Goal: Task Accomplishment & Management: Manage account settings

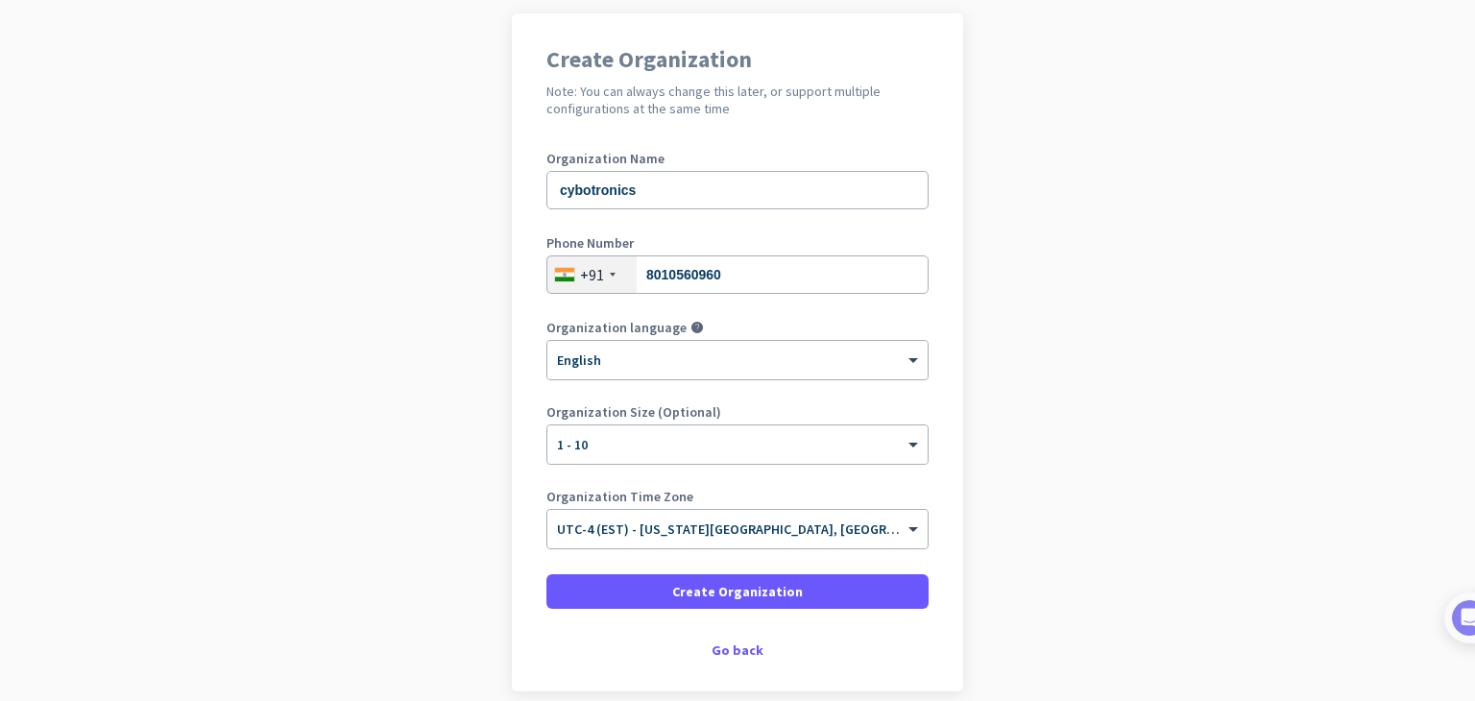
scroll to position [229, 0]
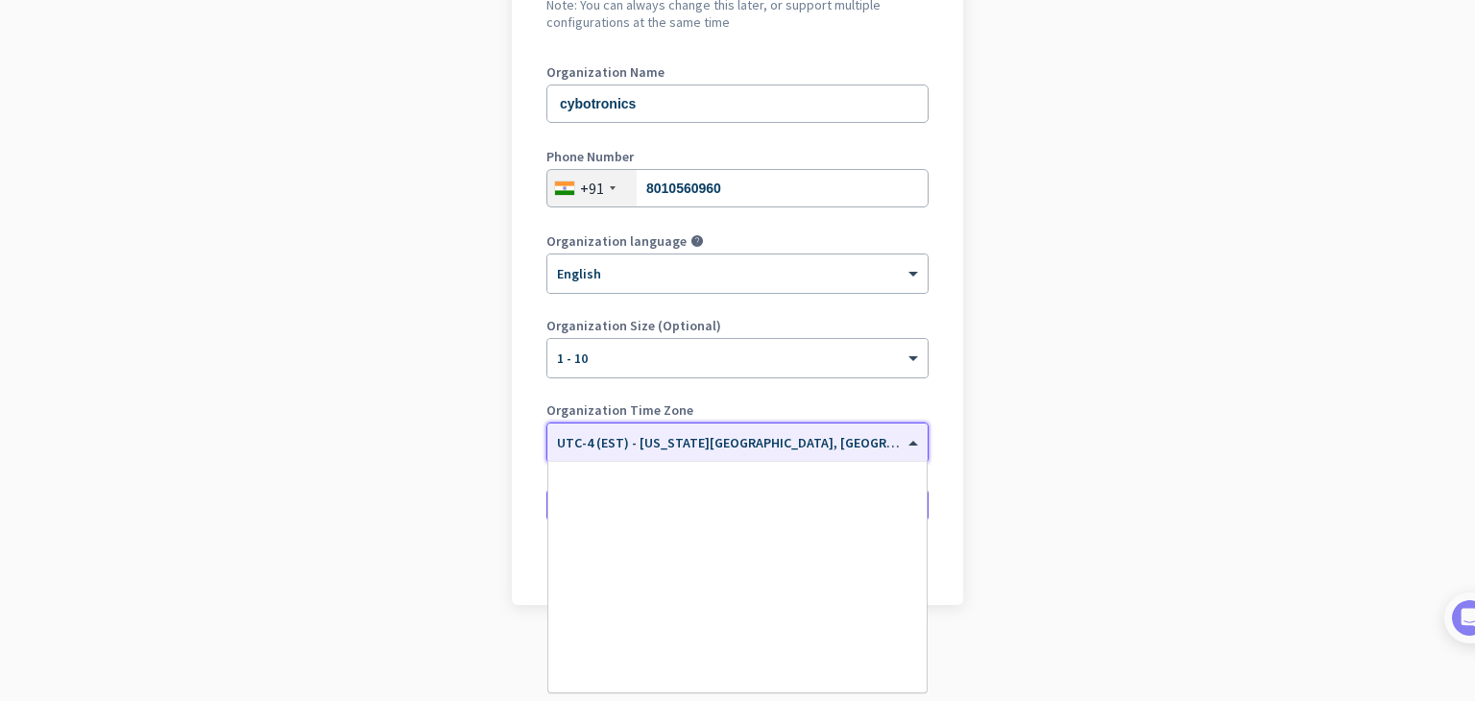
click at [849, 440] on input "text" at bounding box center [718, 436] width 323 height 14
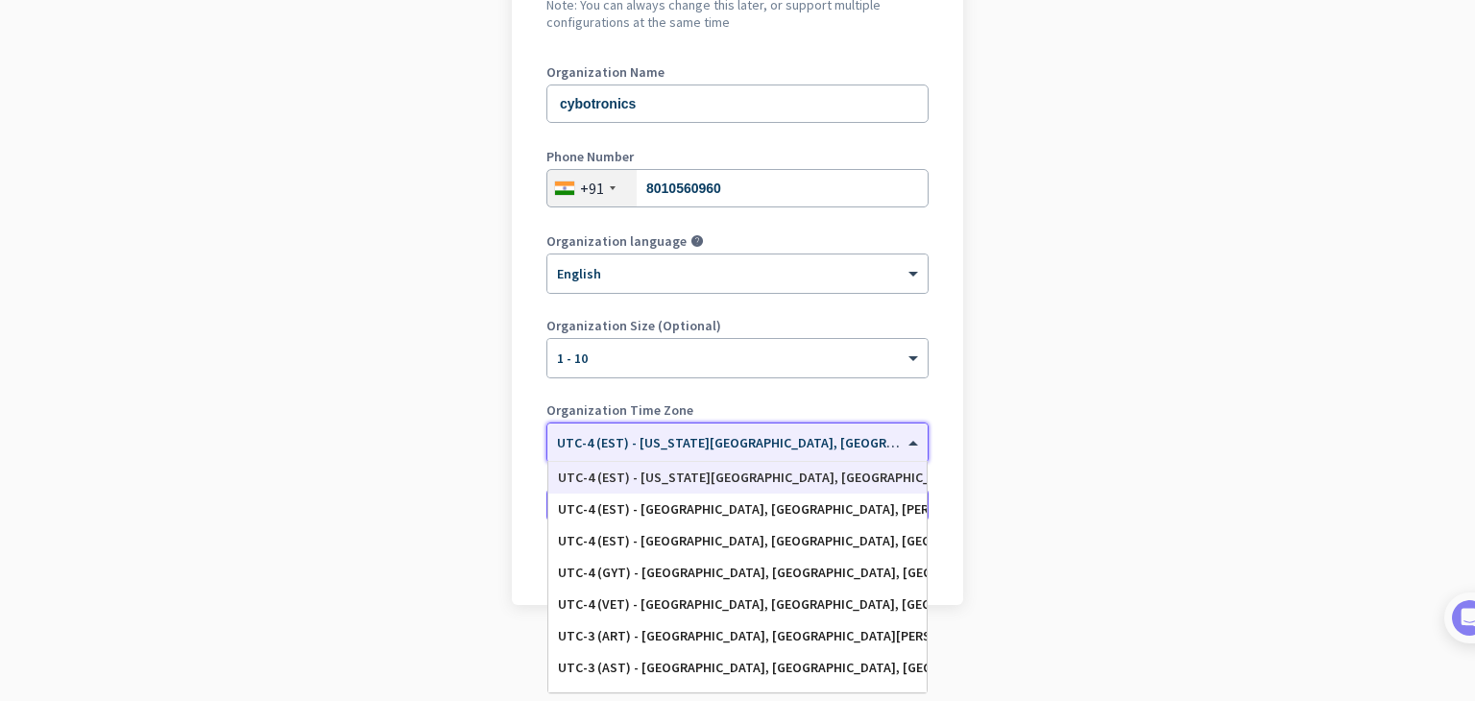
click at [849, 440] on input "text" at bounding box center [718, 436] width 323 height 14
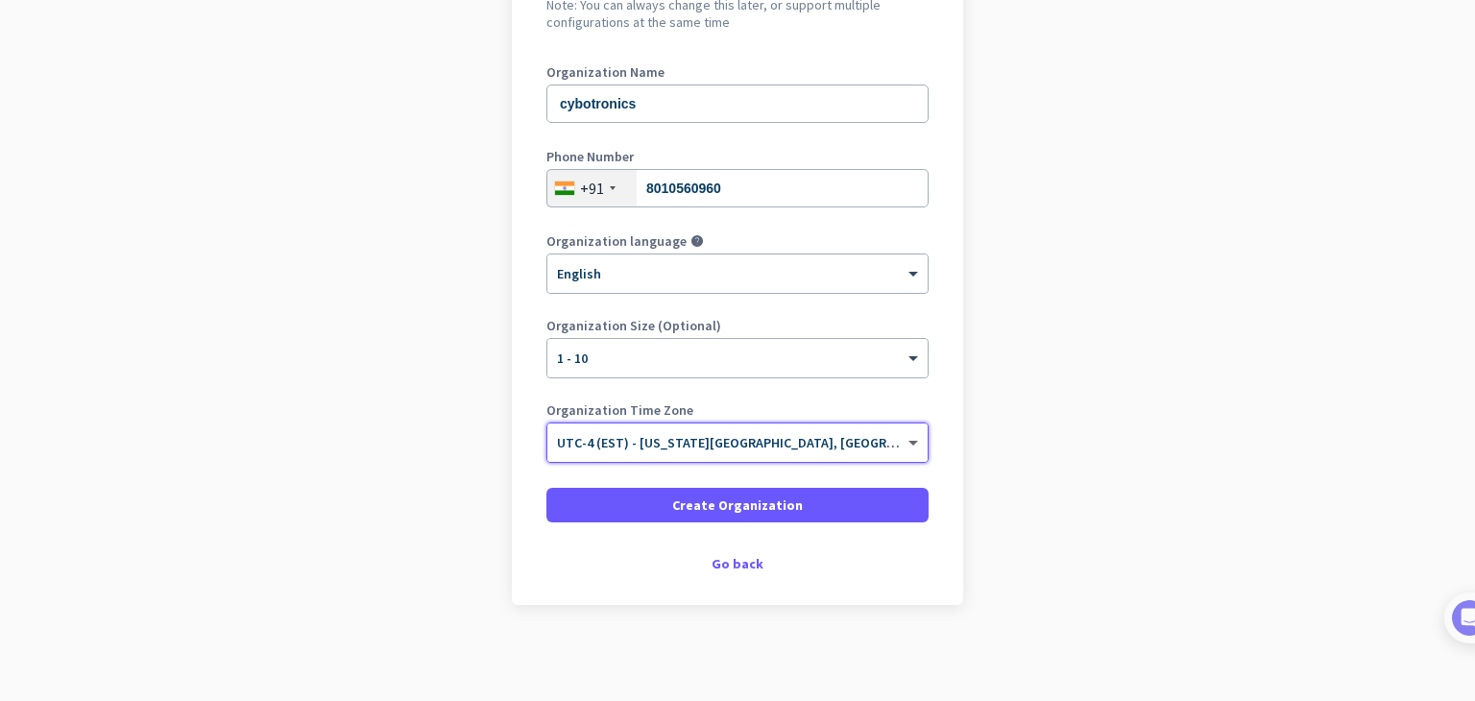
click at [906, 442] on span at bounding box center [916, 443] width 24 height 16
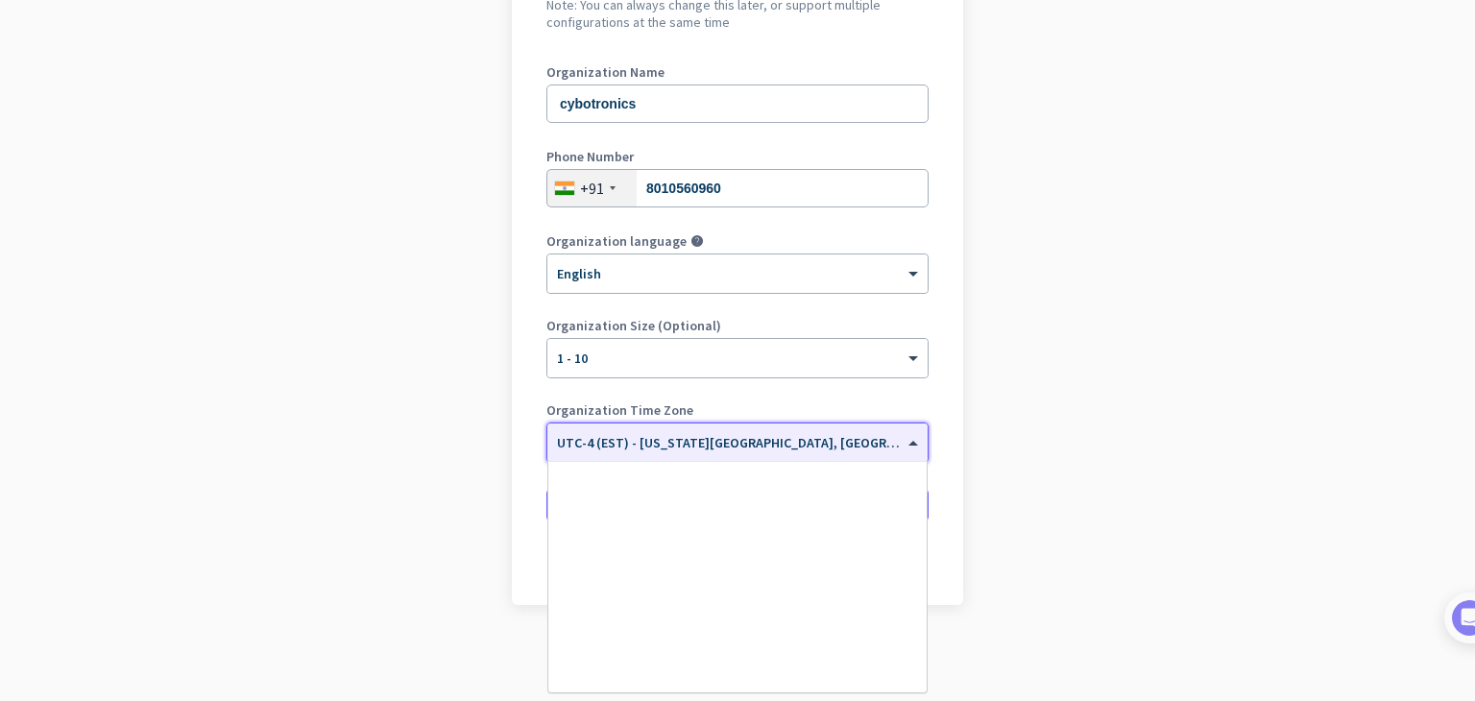
click at [777, 448] on span "UTC-4 (EST) - [US_STATE][GEOGRAPHIC_DATA], [GEOGRAPHIC_DATA], [GEOGRAPHIC_DATA]…" at bounding box center [891, 442] width 668 height 17
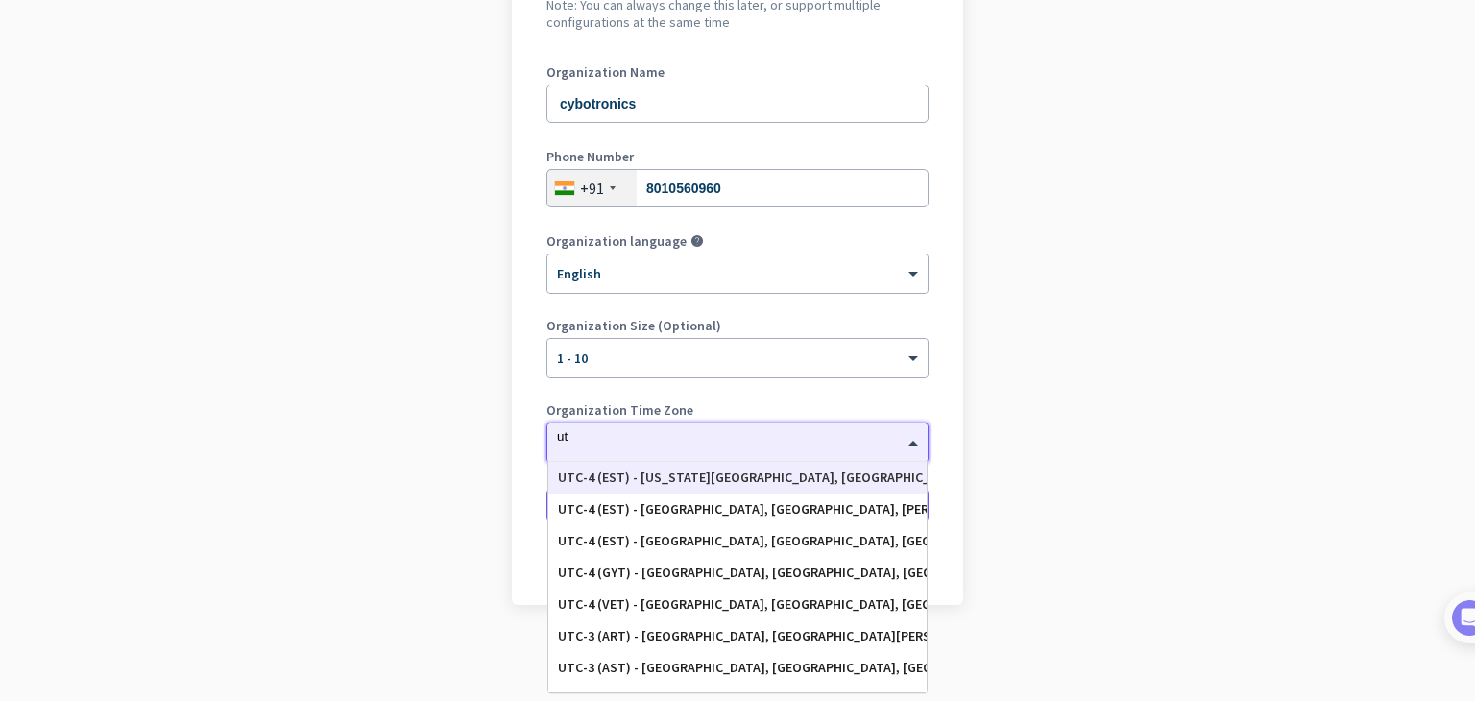
type input "u"
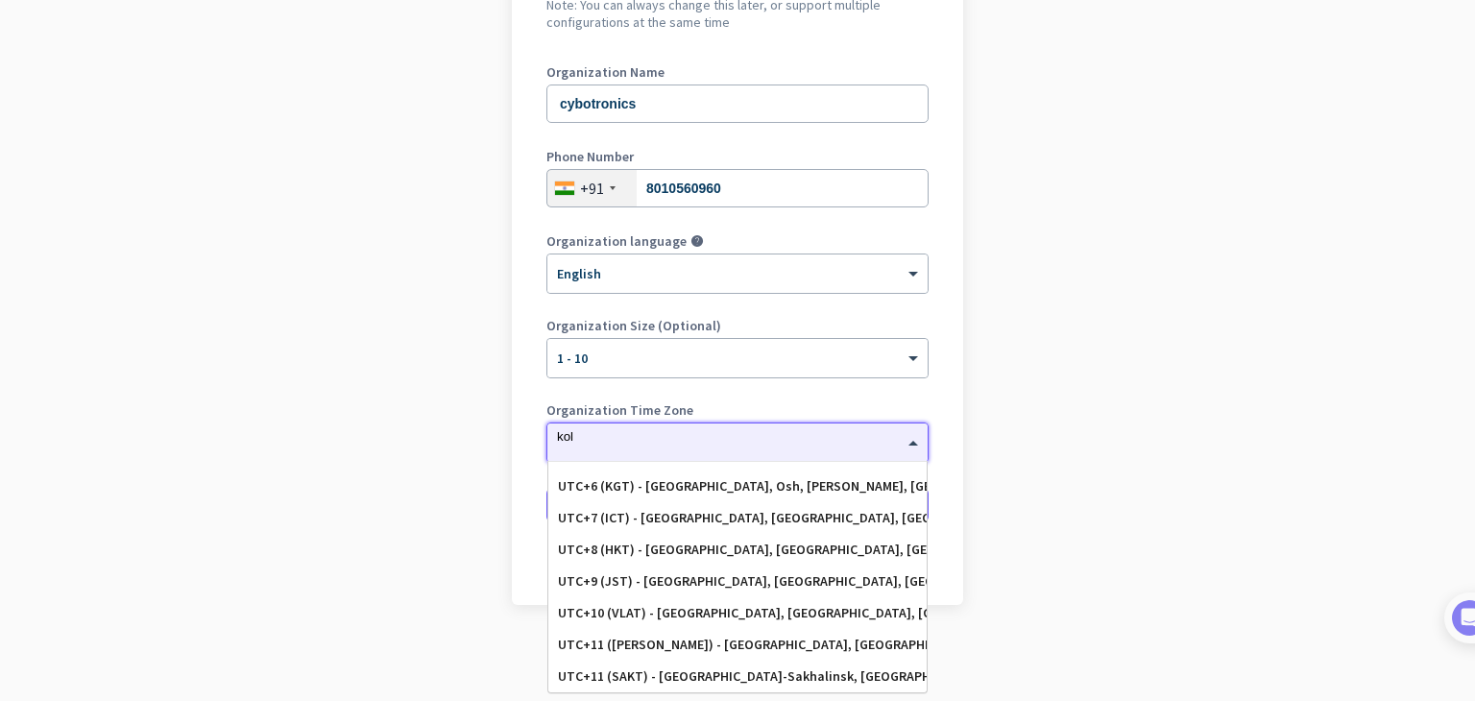
scroll to position [0, 0]
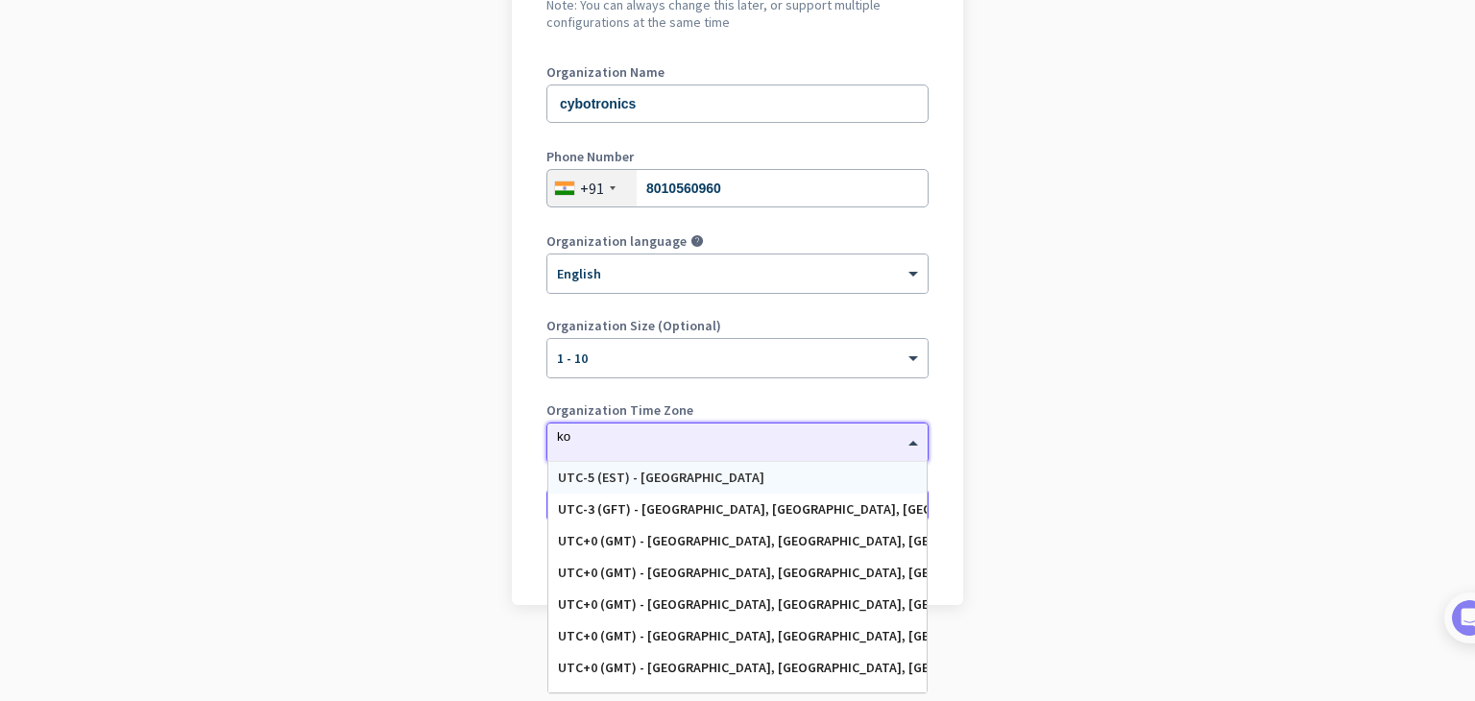
type input "k"
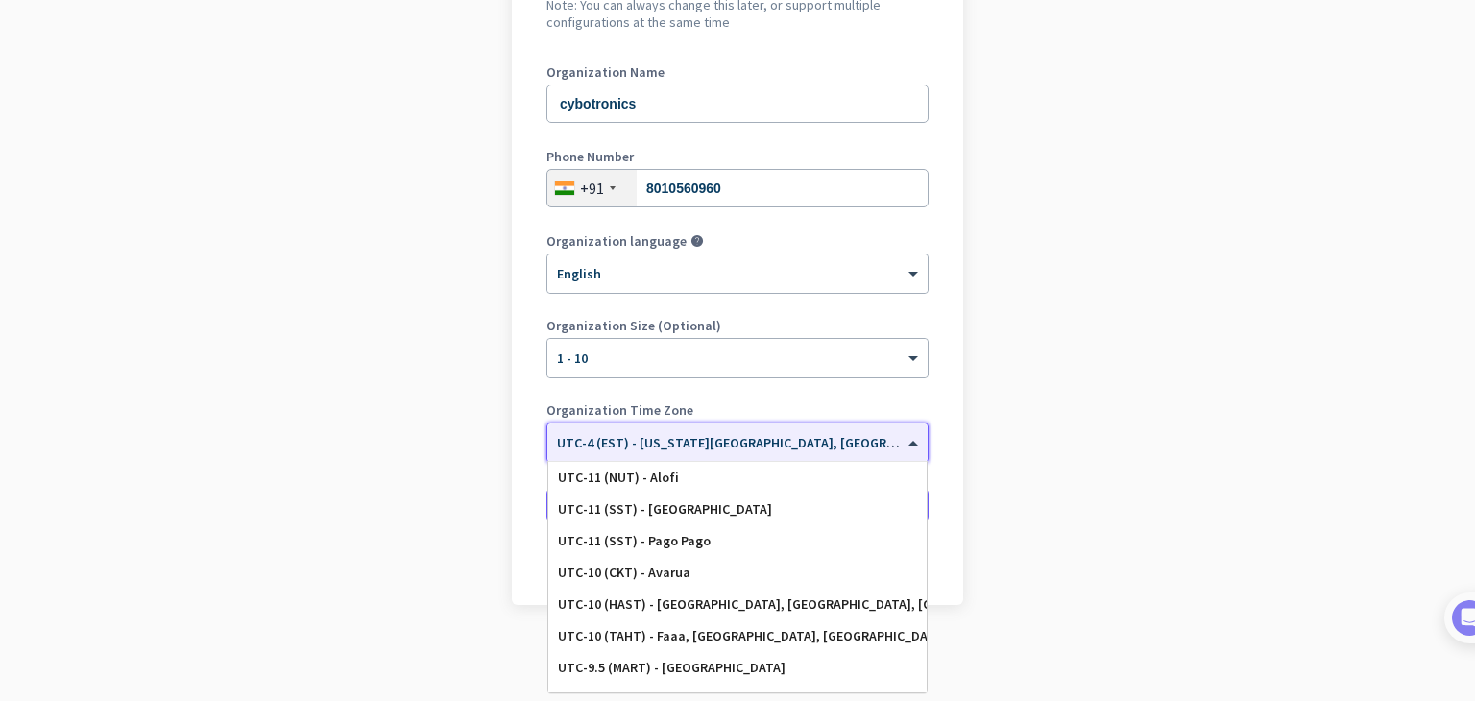
click at [761, 448] on span "UTC-4 (EST) - [US_STATE][GEOGRAPHIC_DATA], [GEOGRAPHIC_DATA], [GEOGRAPHIC_DATA]…" at bounding box center [891, 442] width 668 height 17
click at [728, 435] on input "text" at bounding box center [718, 436] width 323 height 14
click at [906, 441] on span at bounding box center [916, 443] width 24 height 16
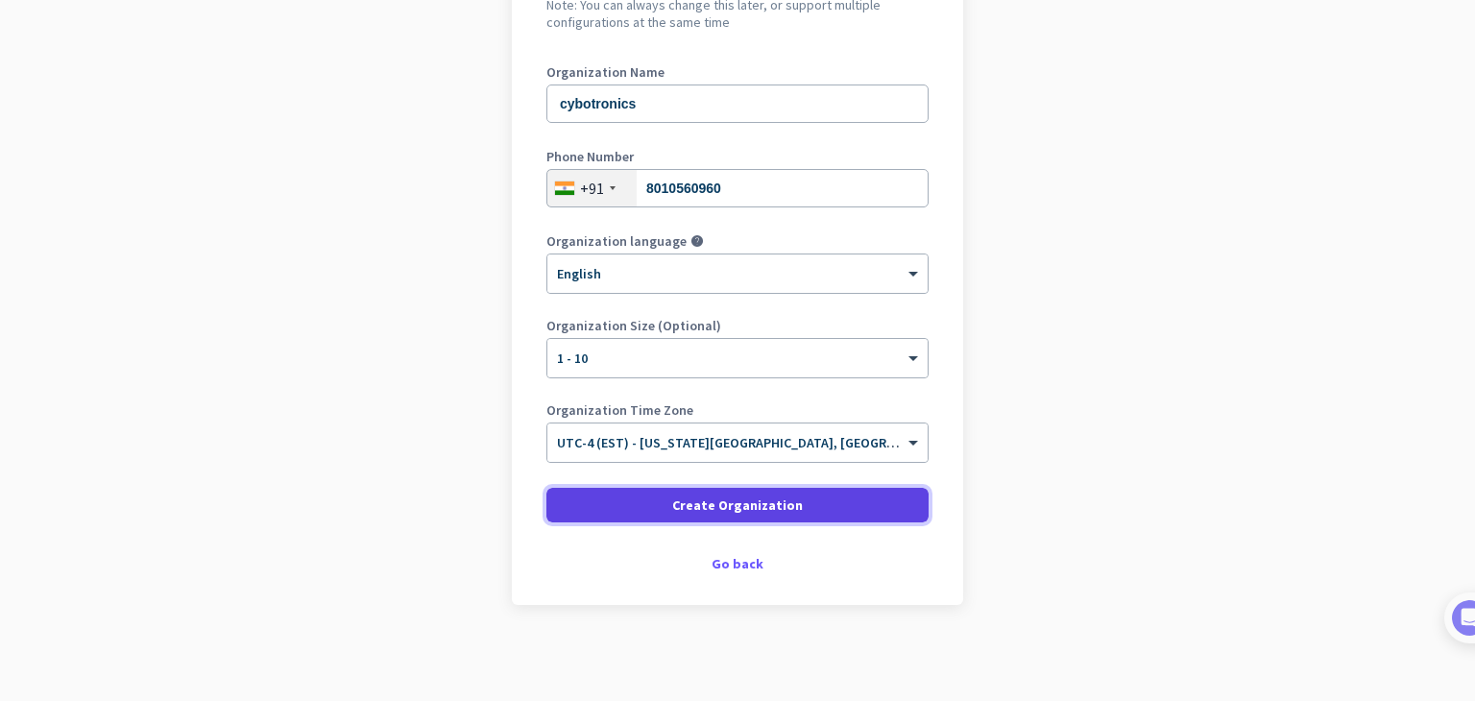
click at [728, 505] on span "Create Organization" at bounding box center [737, 505] width 131 height 19
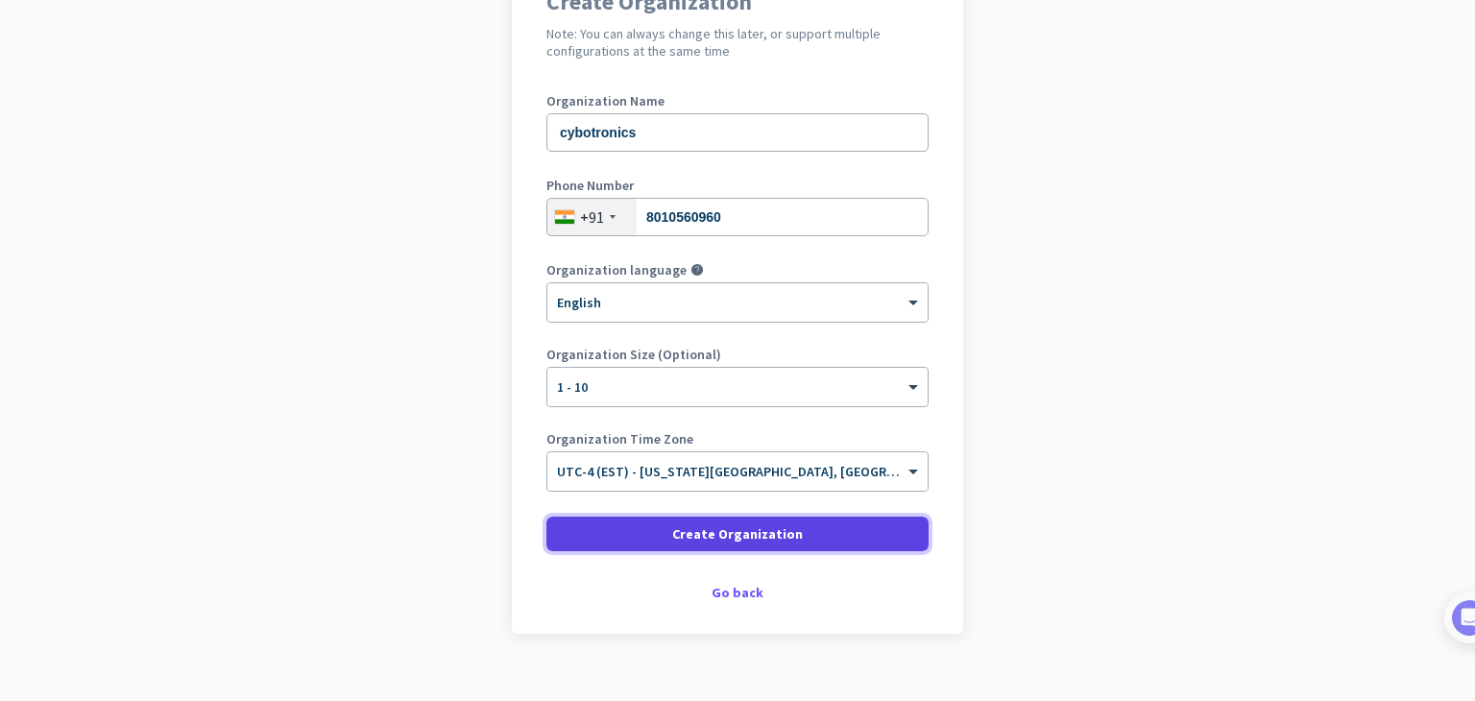
scroll to position [213, 0]
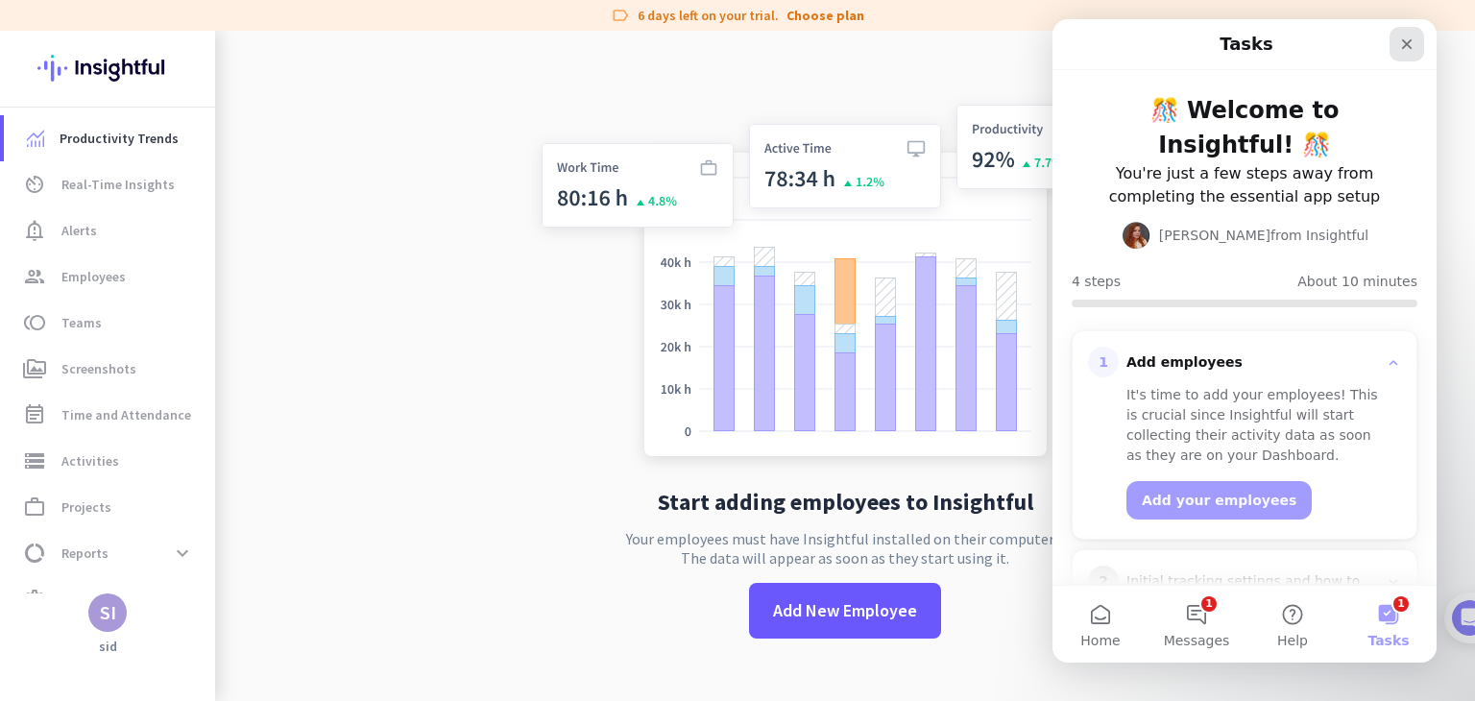
click at [1402, 38] on icon "Close" at bounding box center [1406, 43] width 15 height 15
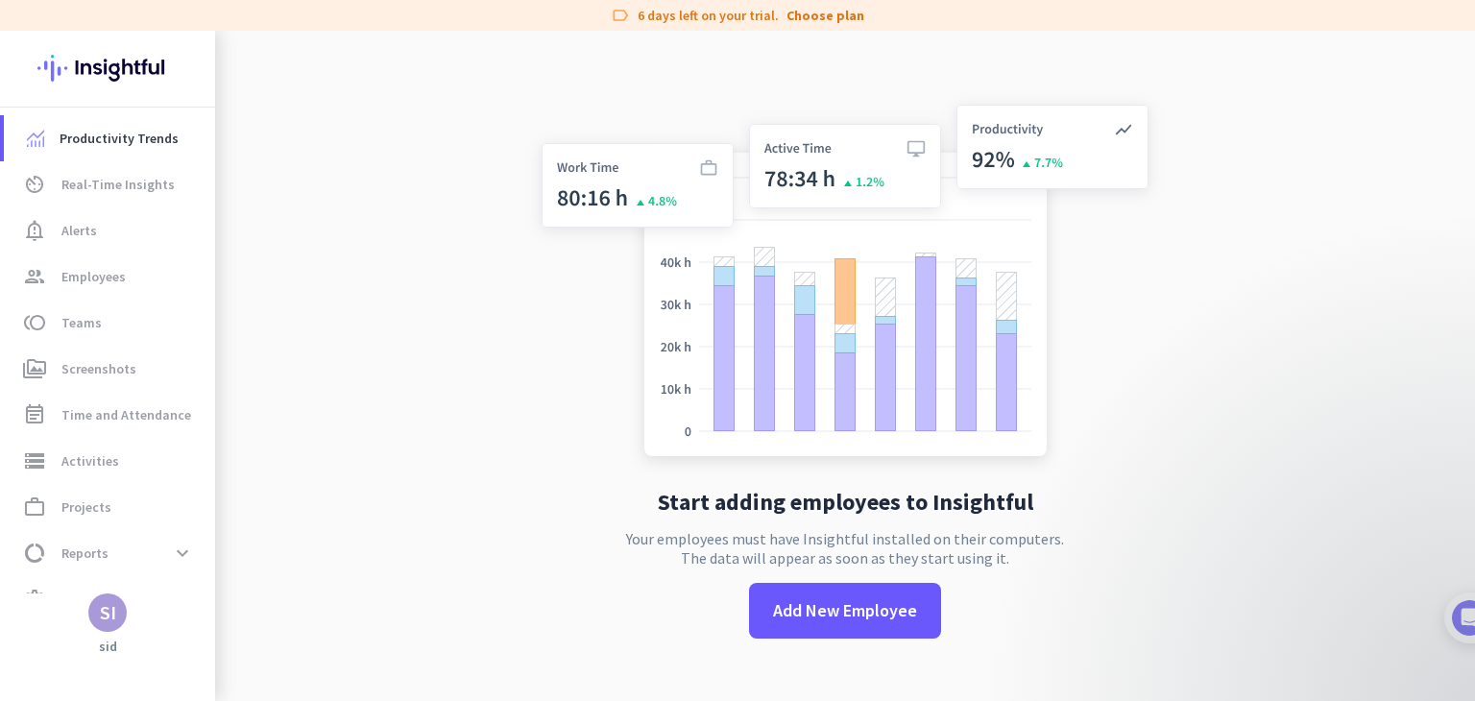
click at [242, 212] on app-no-employees "Start adding employees to Insightful Your employees must have Insightful instal…" at bounding box center [845, 381] width 1260 height 701
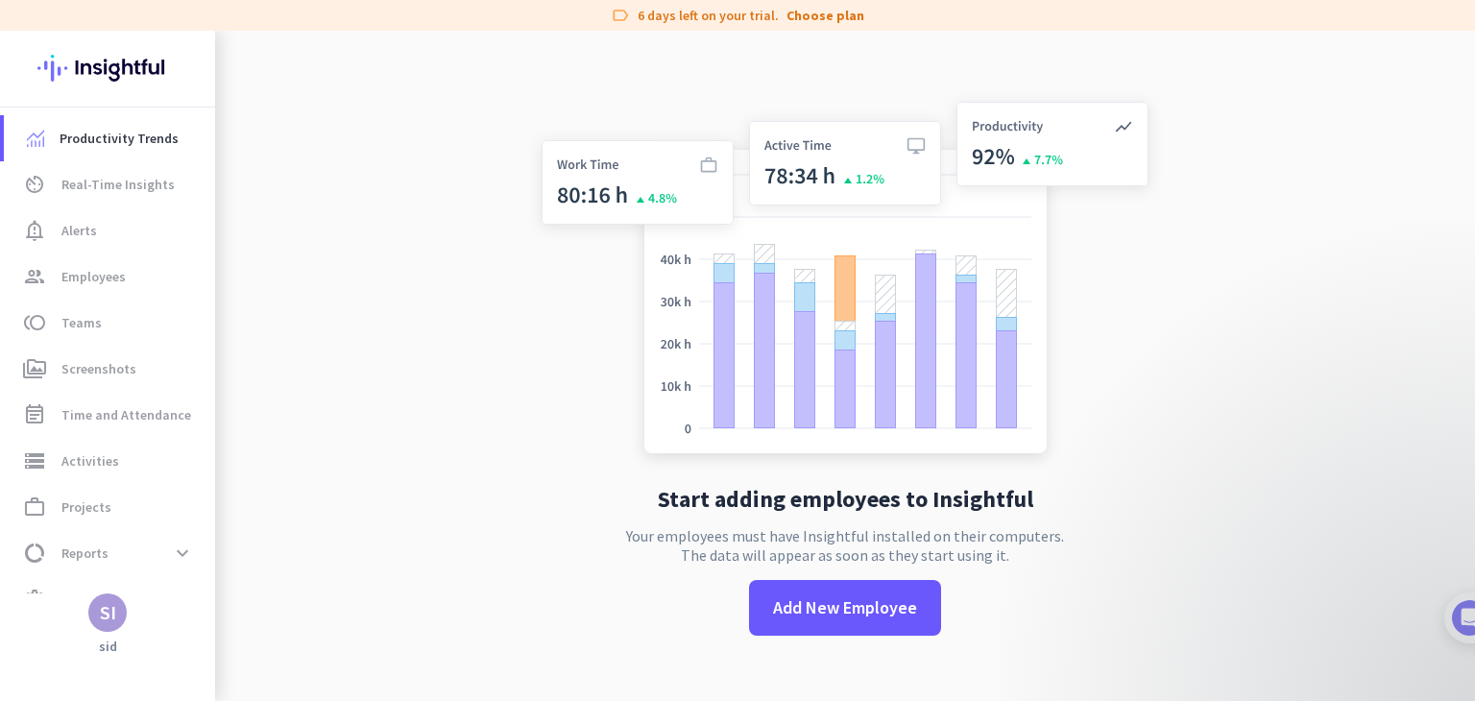
scroll to position [31, 0]
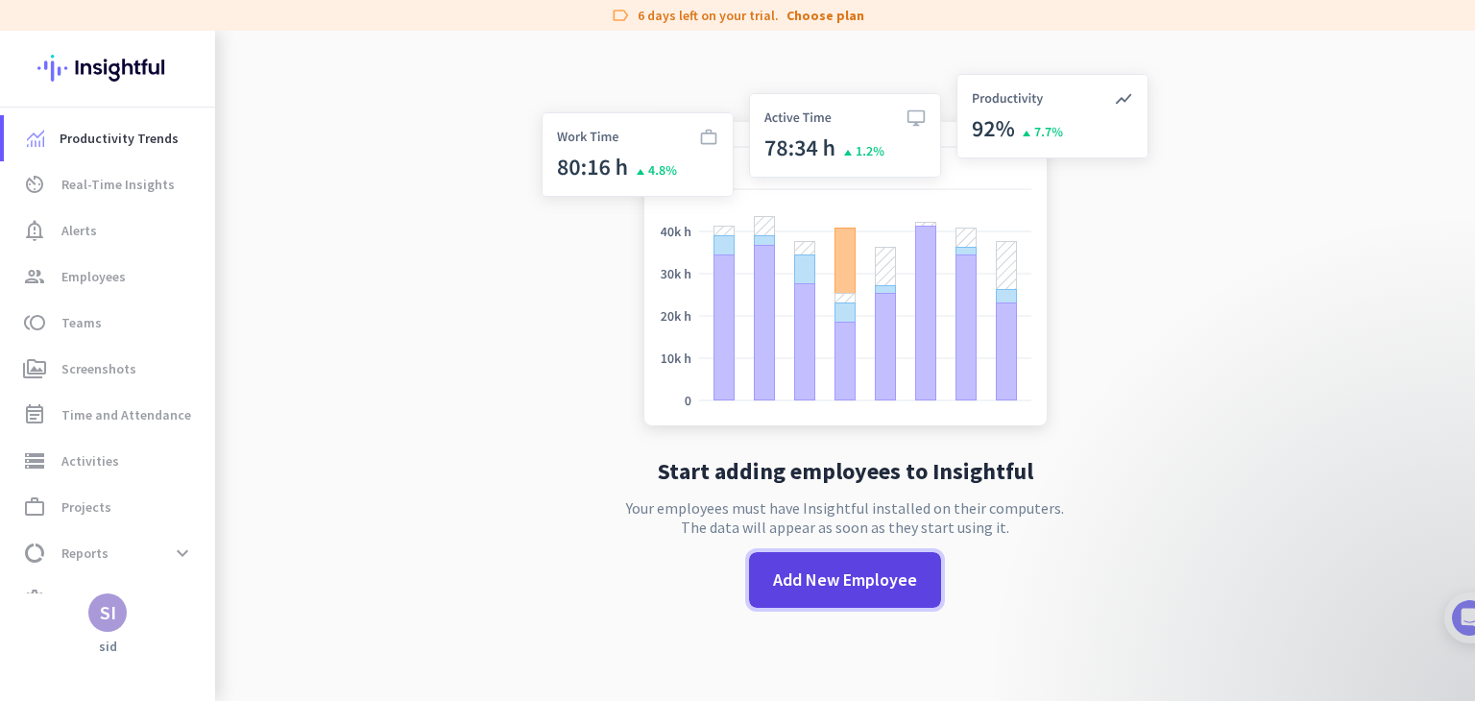
click at [808, 588] on span "Add New Employee" at bounding box center [845, 580] width 144 height 25
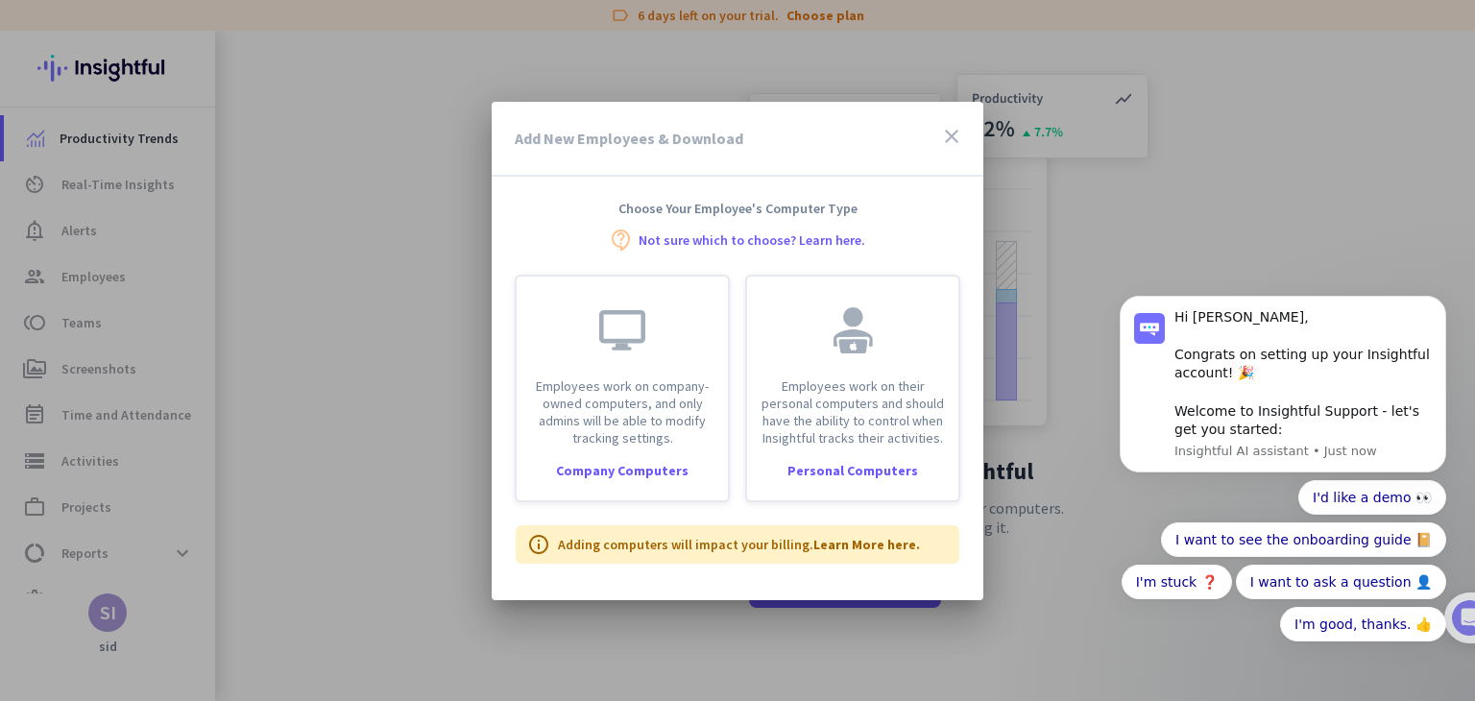
click at [944, 138] on icon "close" at bounding box center [951, 136] width 23 height 23
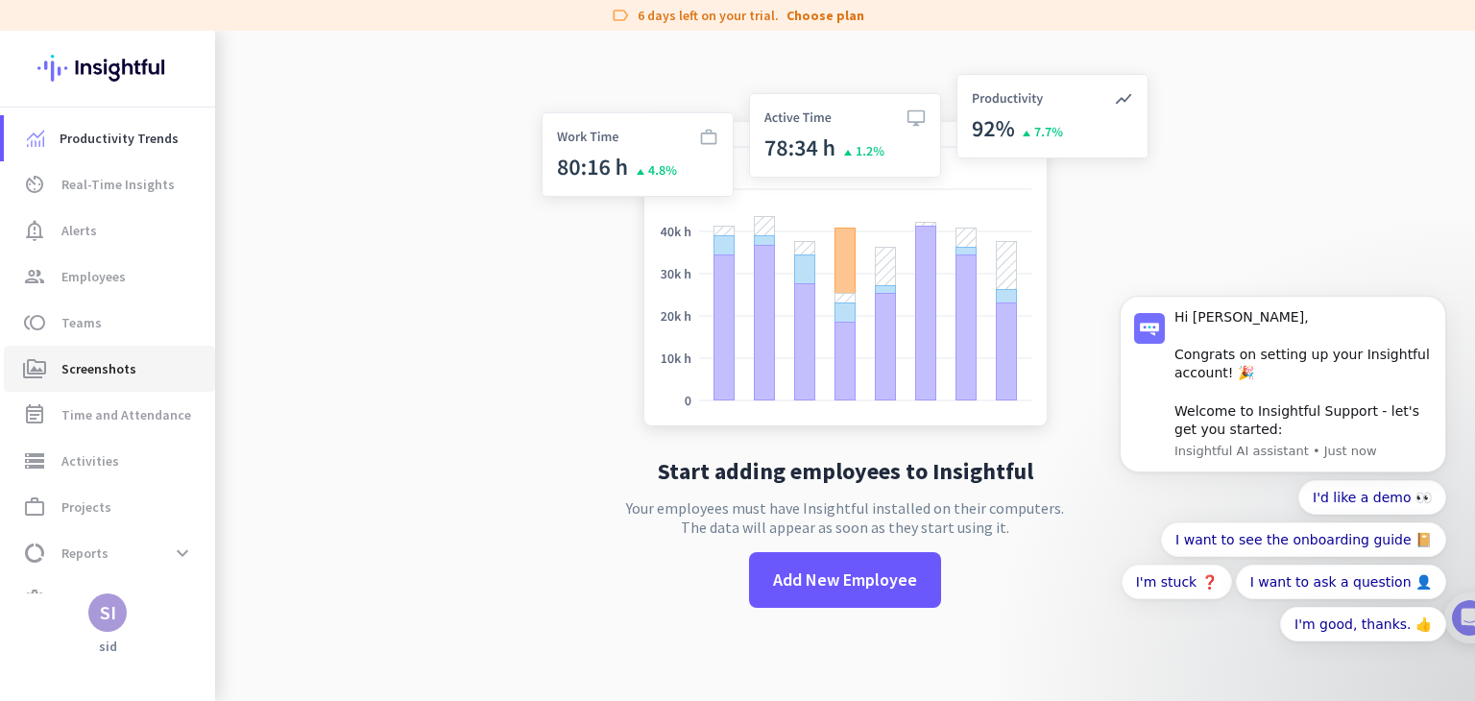
click at [105, 358] on span "Screenshots" at bounding box center [98, 368] width 75 height 23
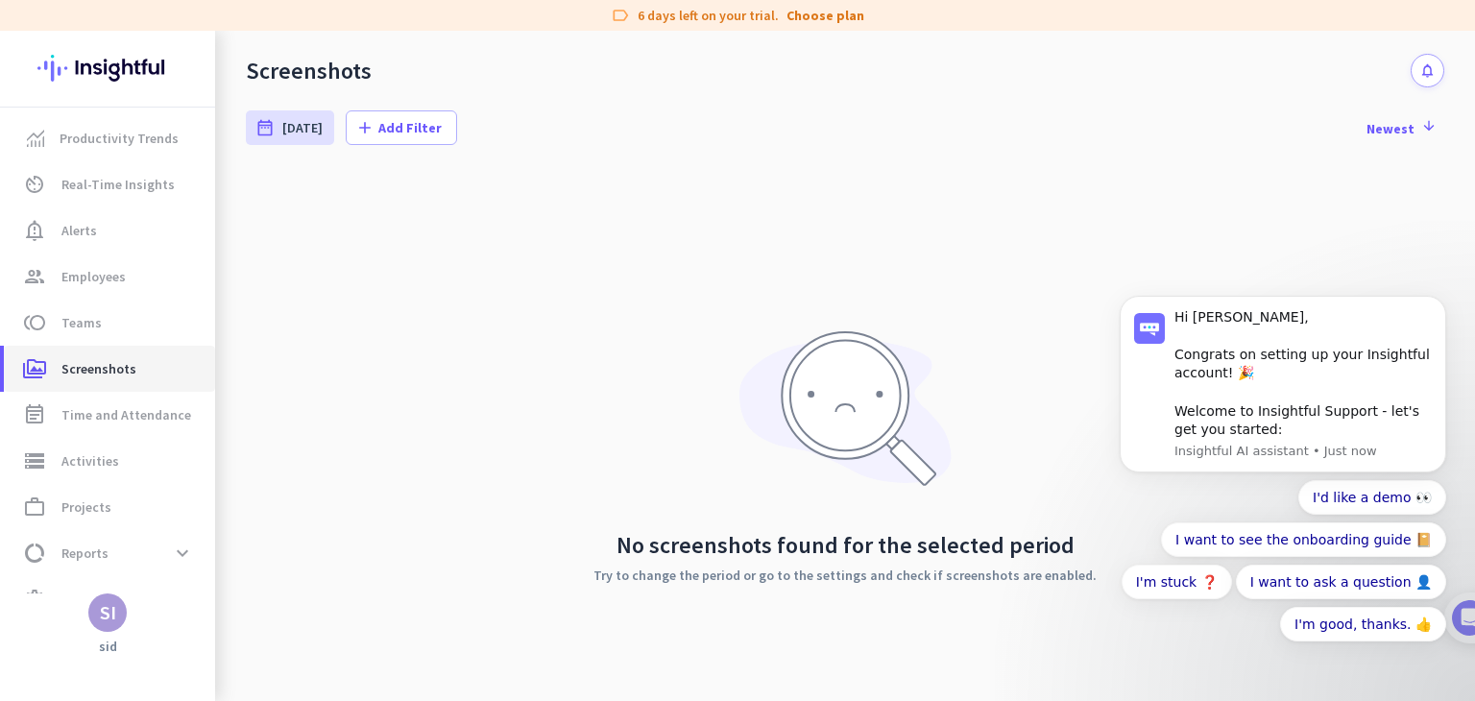
scroll to position [42, 0]
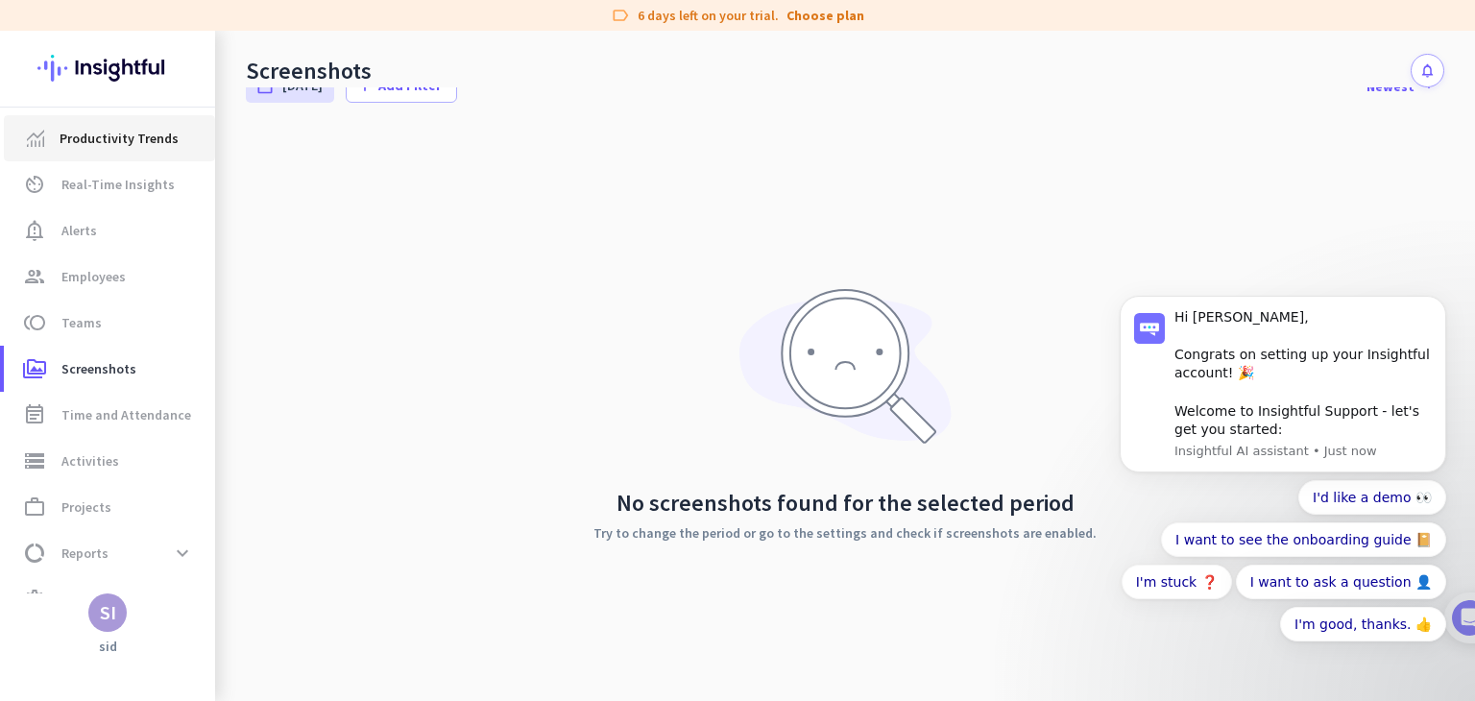
click at [158, 132] on span "Productivity Trends" at bounding box center [119, 138] width 119 height 23
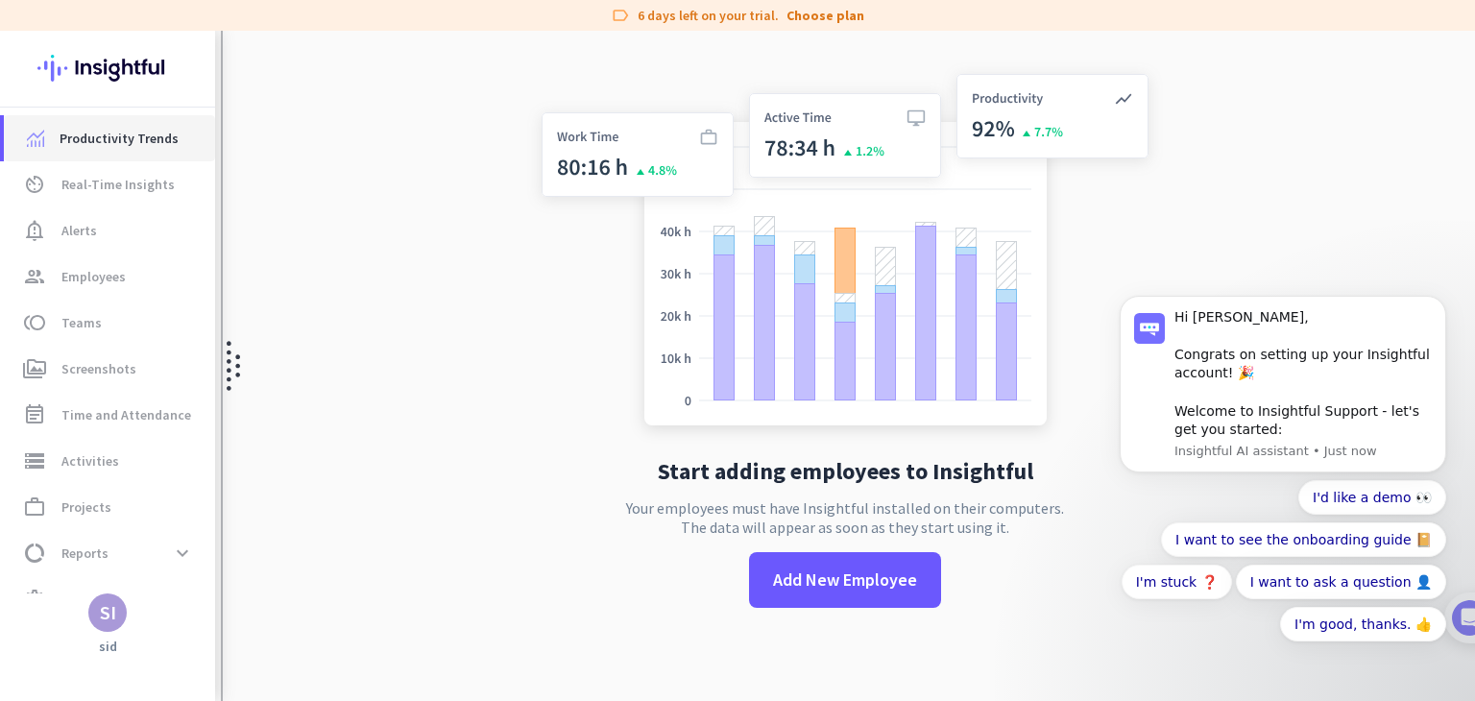
scroll to position [31, 0]
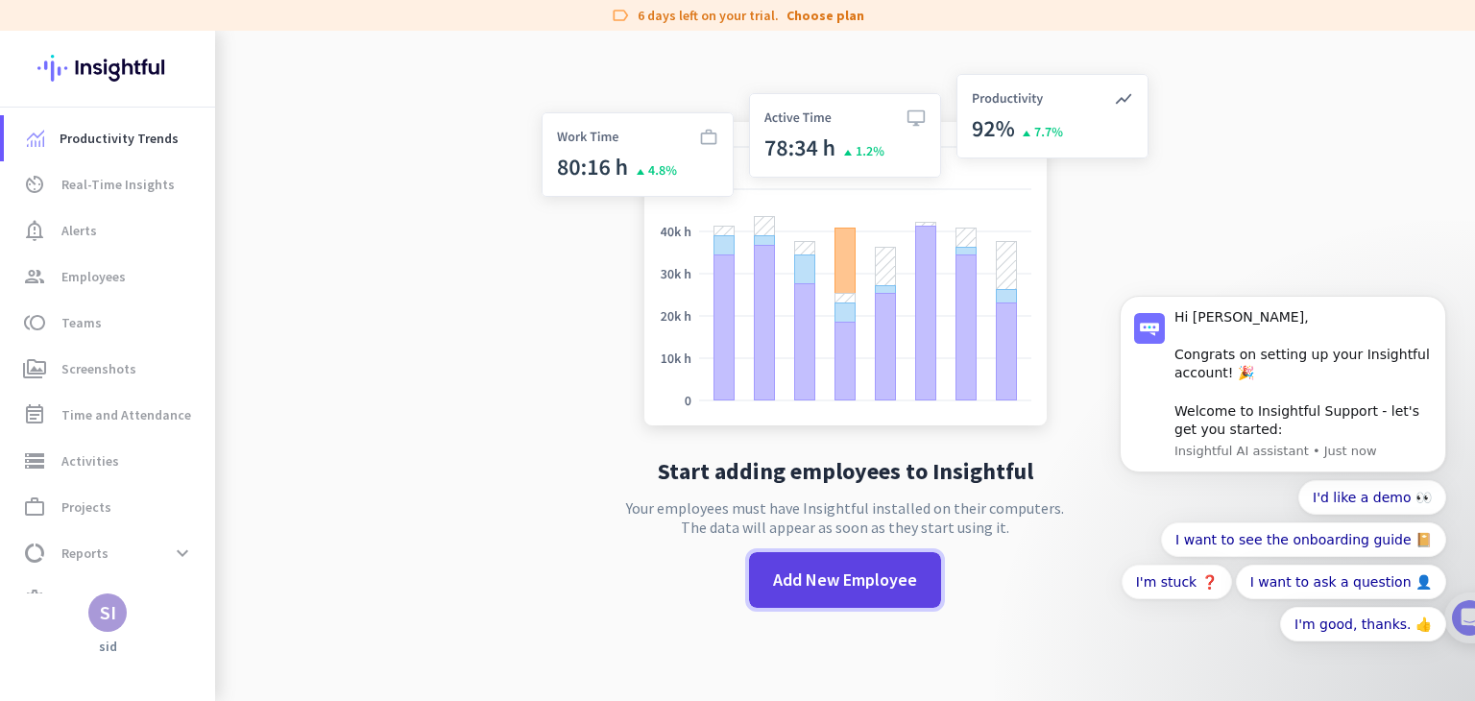
click at [779, 594] on span at bounding box center [845, 580] width 192 height 46
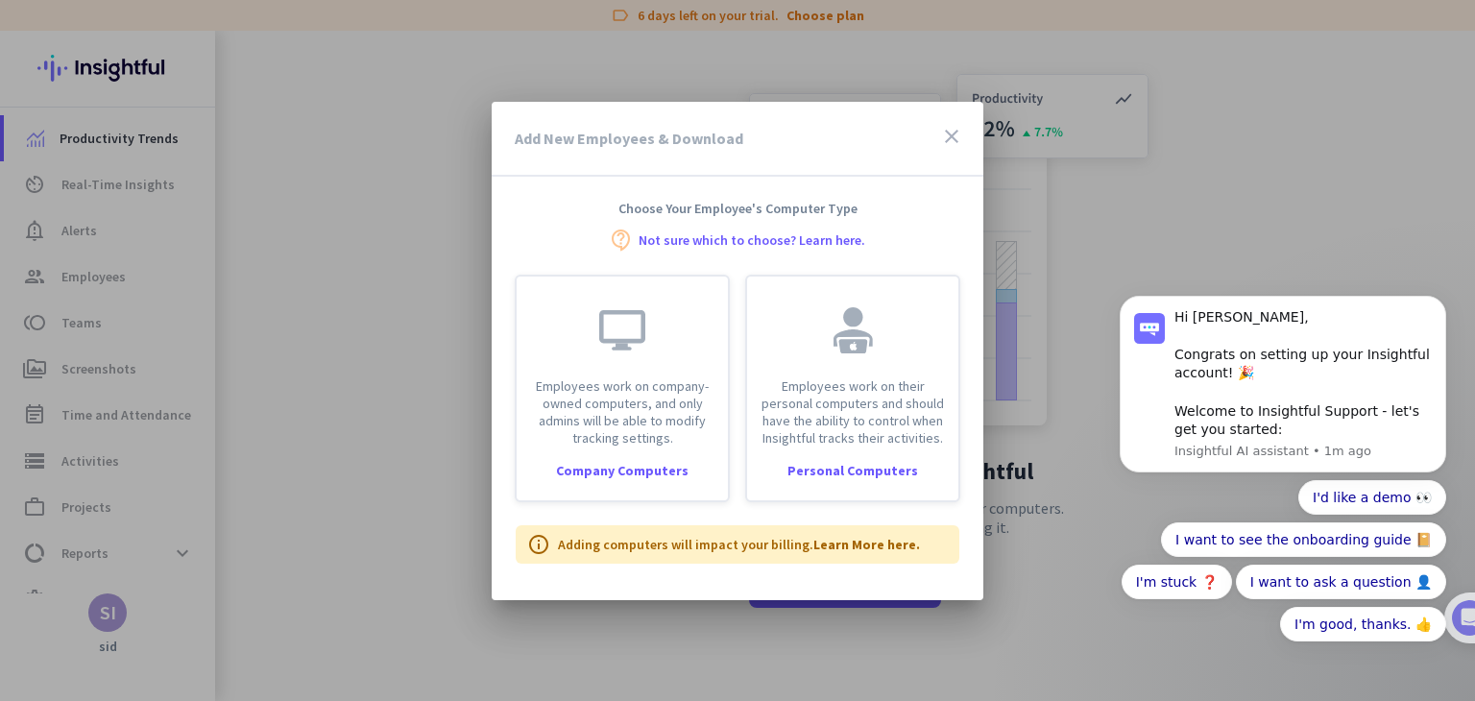
click at [952, 133] on icon "close" at bounding box center [951, 136] width 23 height 23
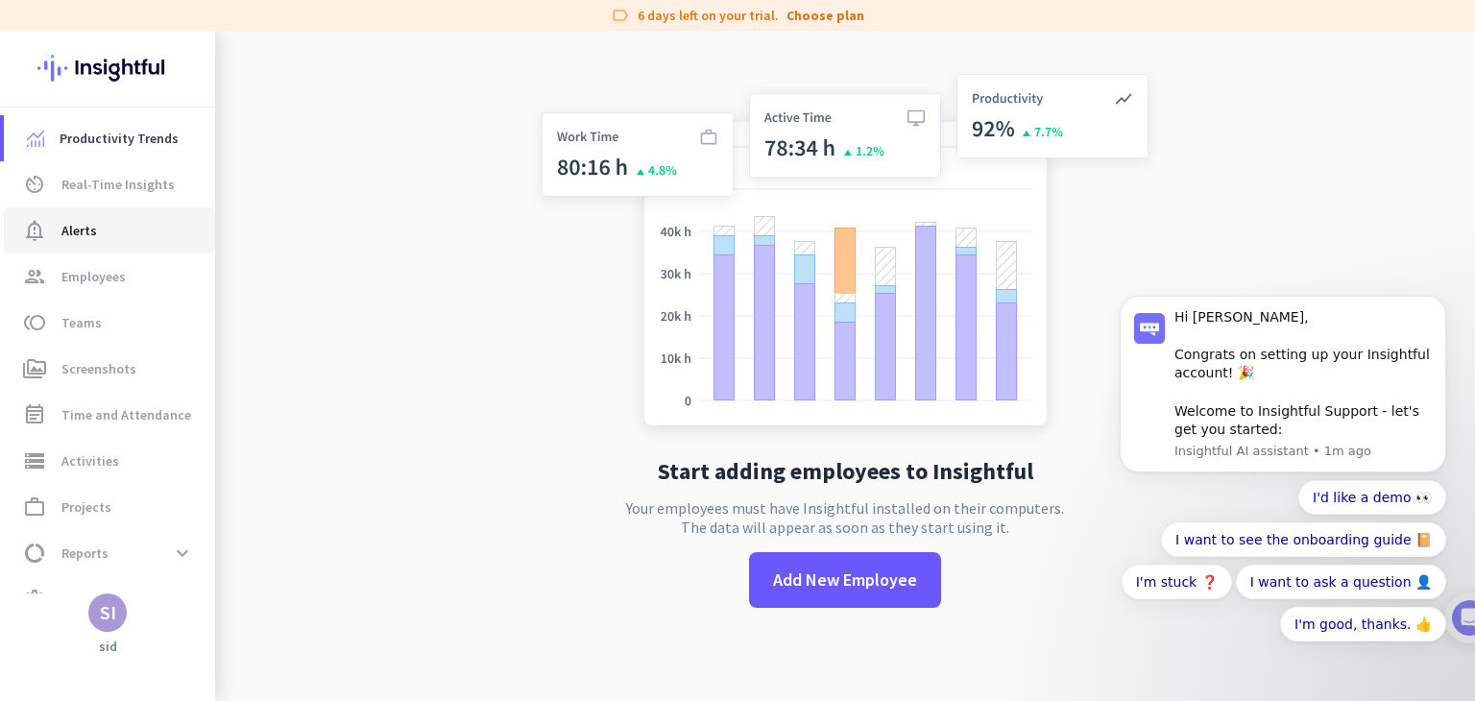
click at [96, 227] on span "notification_important Alerts" at bounding box center [109, 230] width 181 height 23
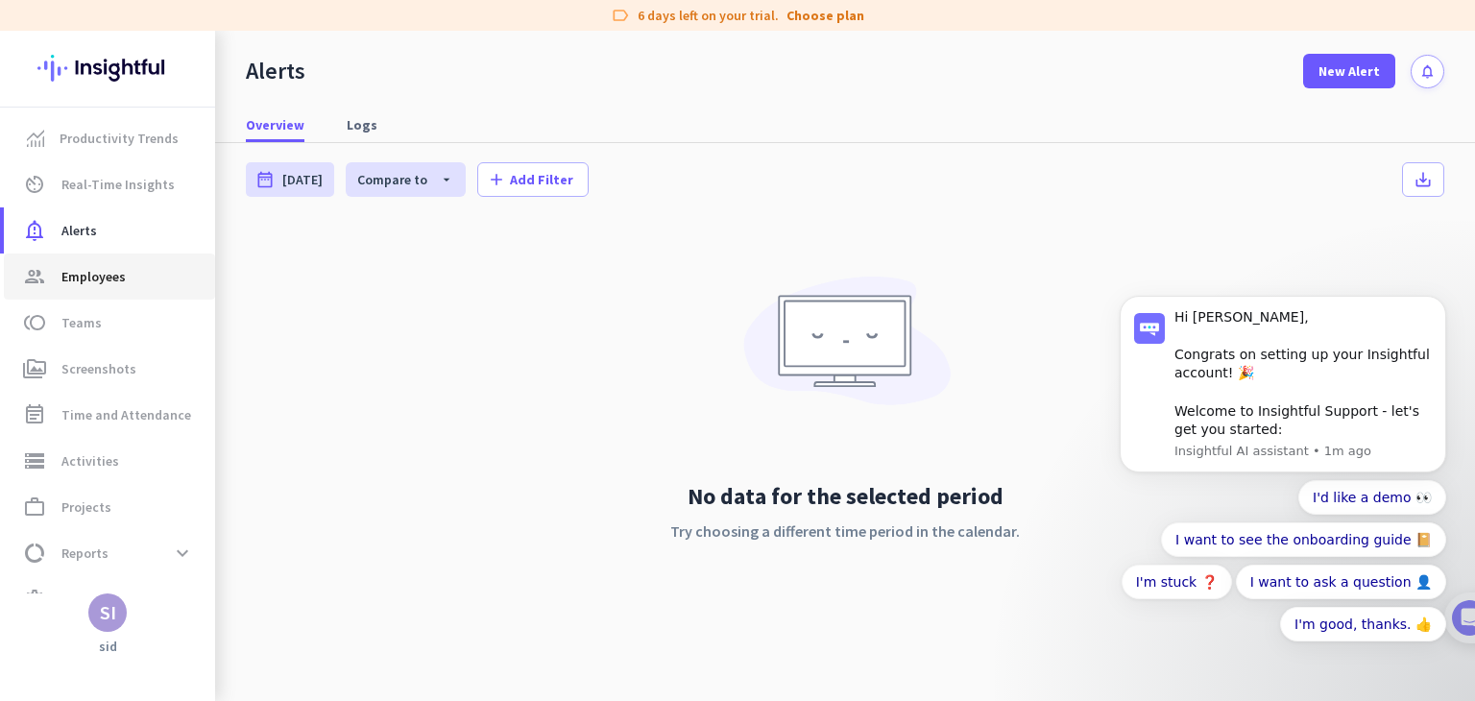
click at [102, 273] on span "Employees" at bounding box center [93, 276] width 64 height 23
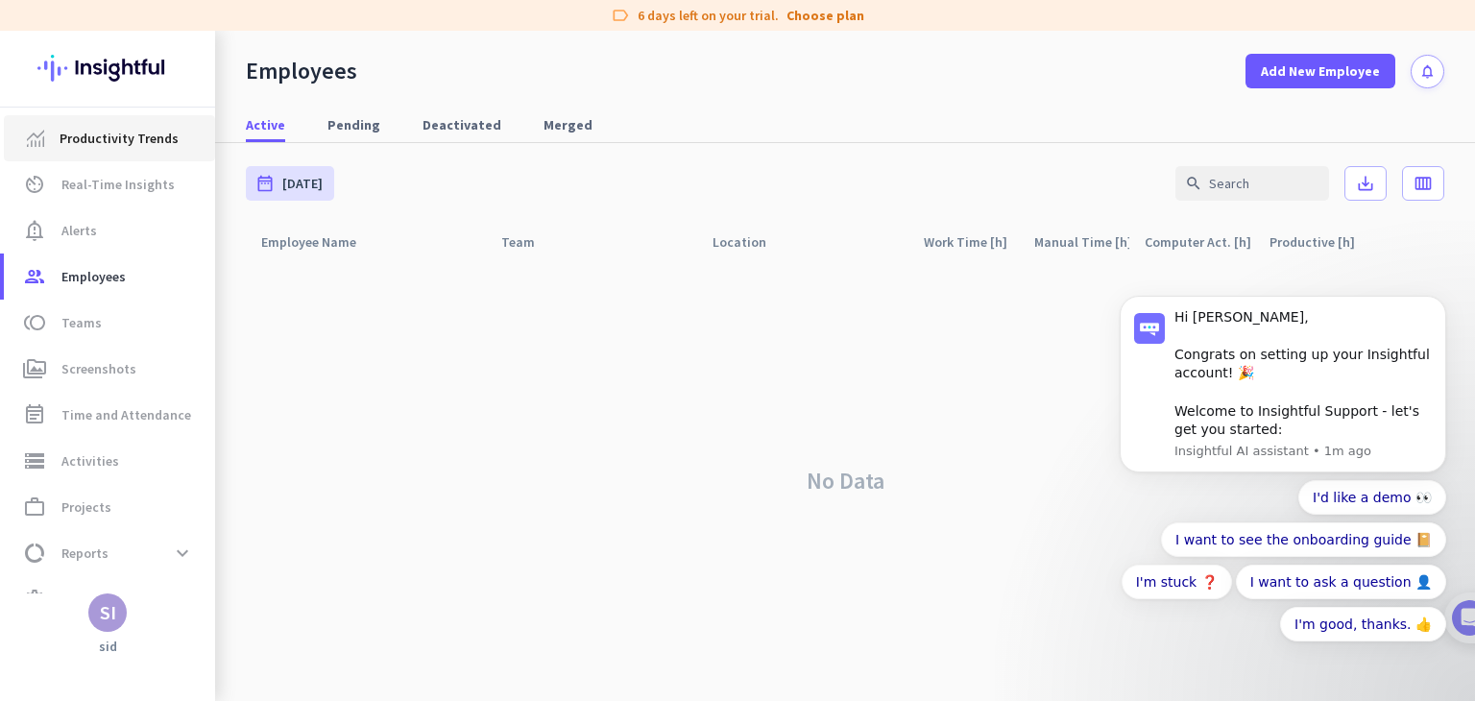
click at [114, 127] on span "Productivity Trends" at bounding box center [119, 138] width 119 height 23
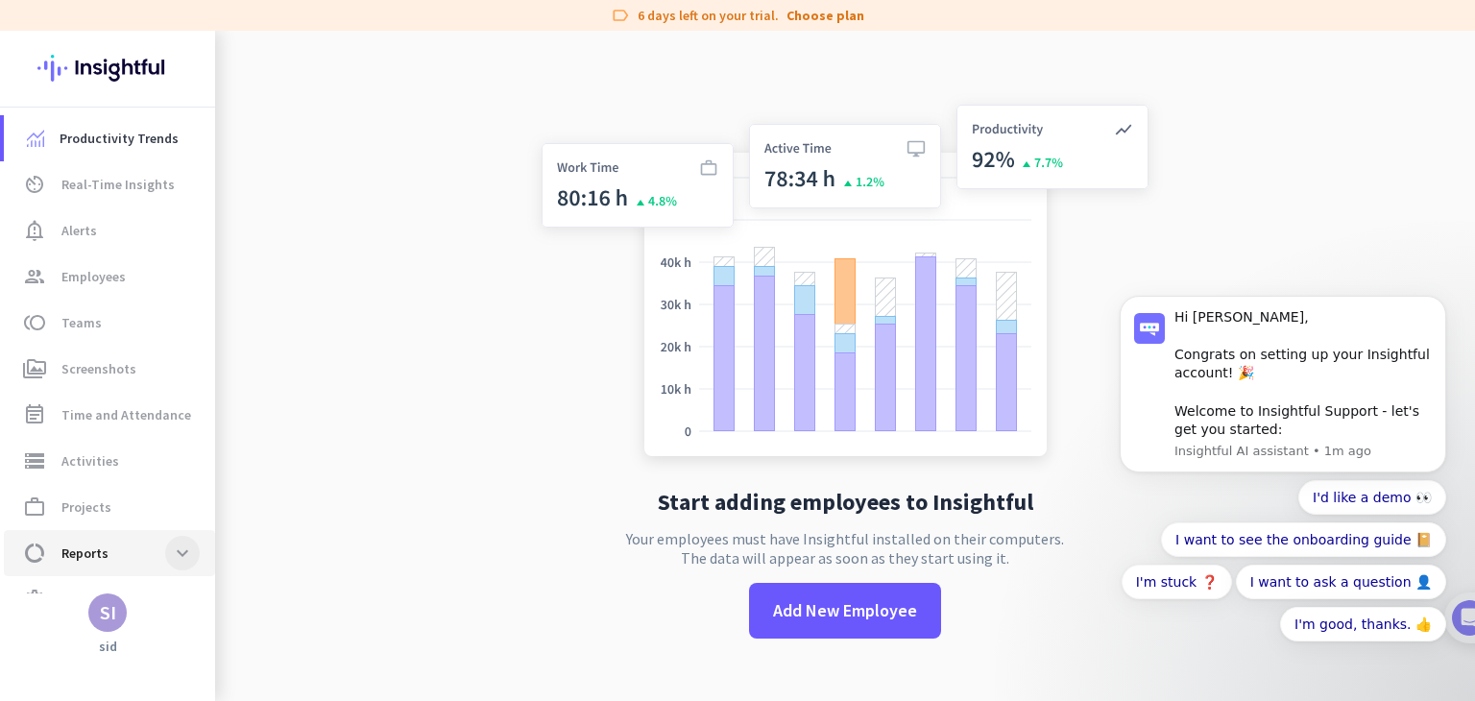
click at [181, 550] on span at bounding box center [182, 553] width 35 height 35
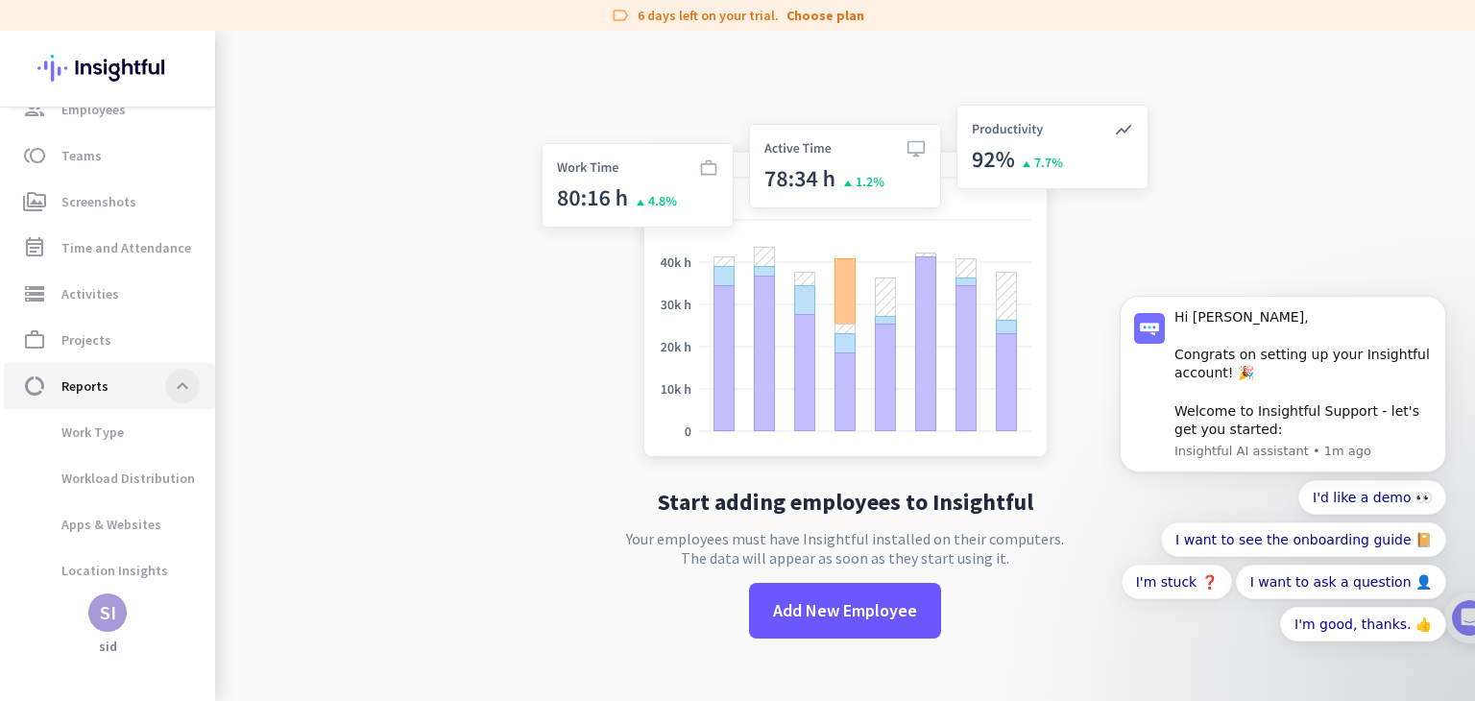
scroll to position [221, 0]
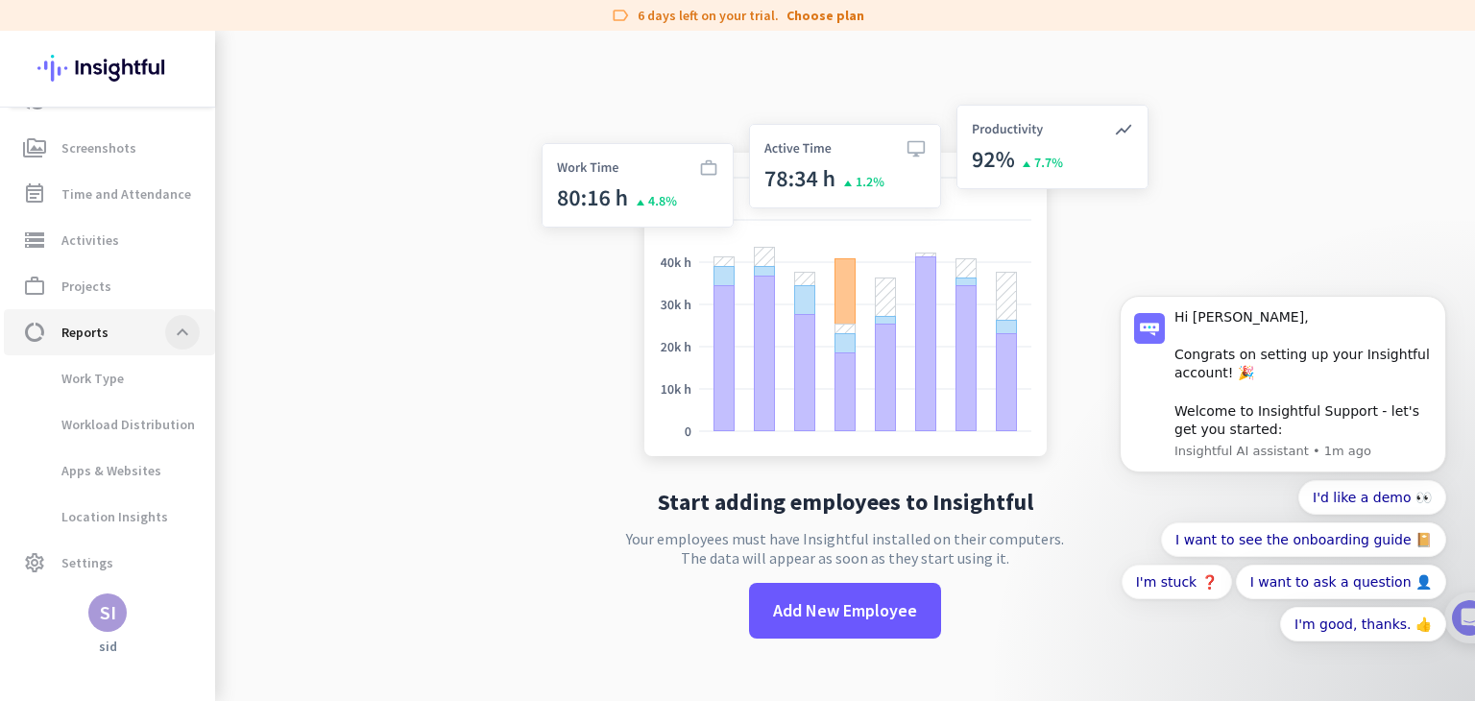
click at [184, 338] on span at bounding box center [182, 332] width 35 height 35
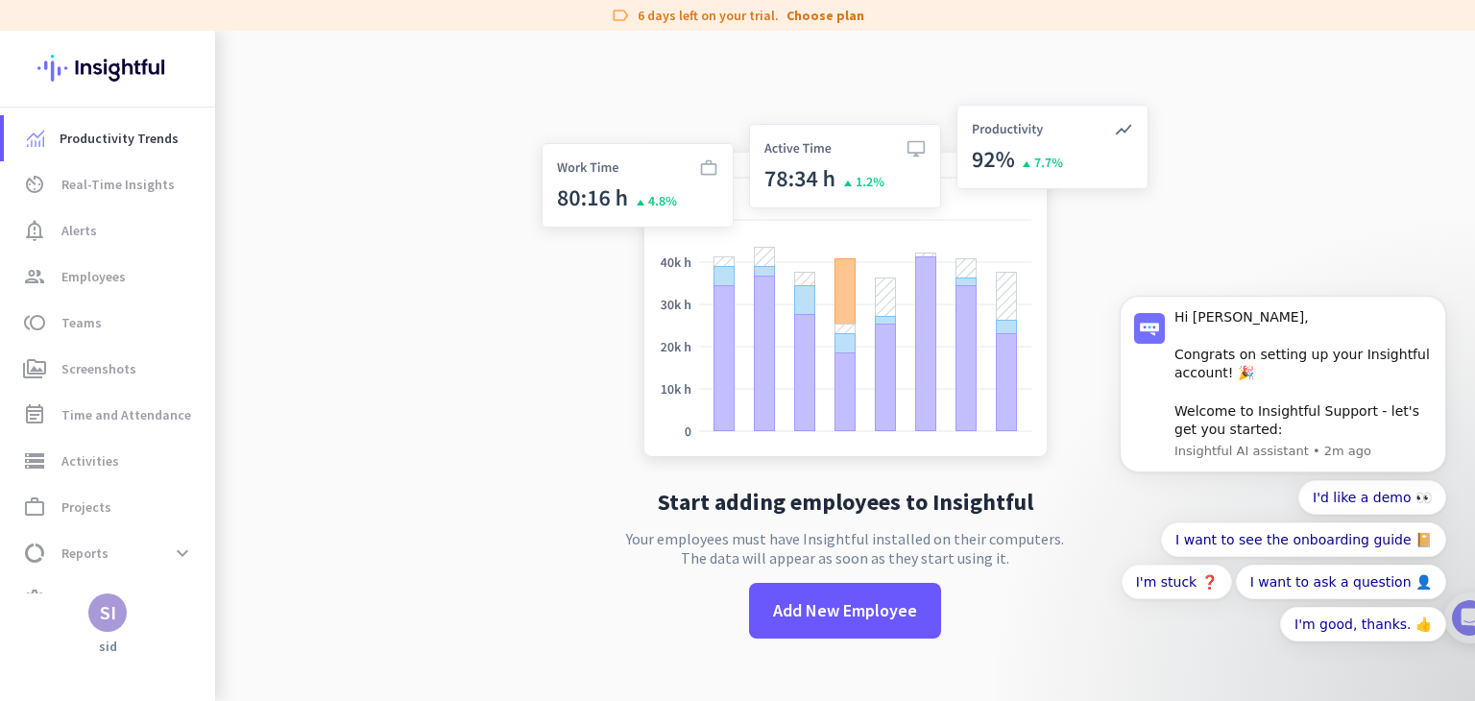
scroll to position [31, 0]
